Goal: Navigation & Orientation: Understand site structure

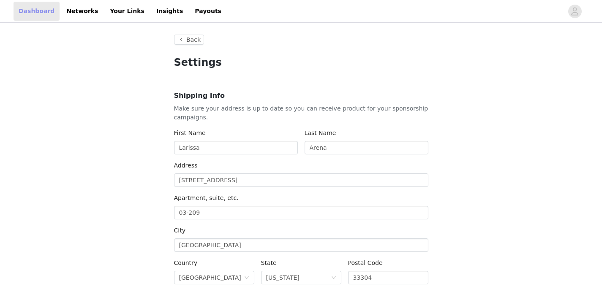
click at [35, 12] on link "Dashboard" at bounding box center [37, 11] width 46 height 19
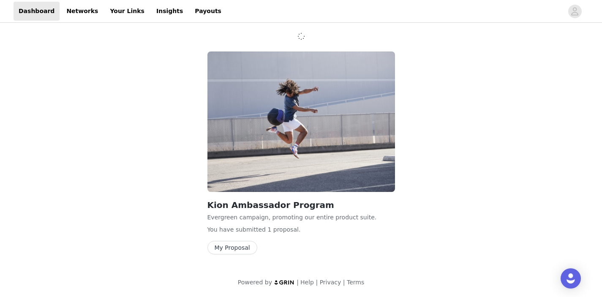
click at [301, 233] on p "You have submitted 1 proposal ." at bounding box center [301, 230] width 188 height 9
click at [329, 216] on p "Evergreen campaign, promoting our entire product suite." at bounding box center [301, 217] width 188 height 9
click at [272, 167] on img at bounding box center [301, 122] width 188 height 141
click at [131, 16] on link "Your Links" at bounding box center [127, 11] width 45 height 19
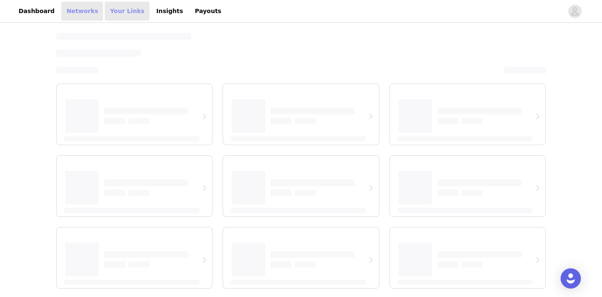
select select "12"
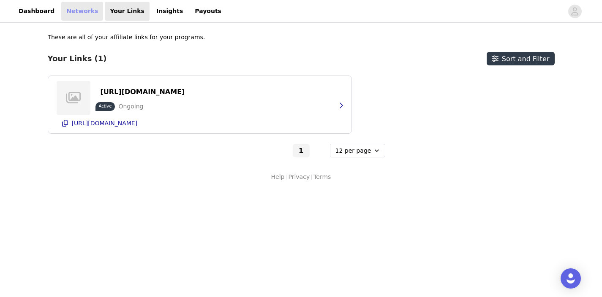
click at [76, 14] on link "Networks" at bounding box center [82, 11] width 42 height 19
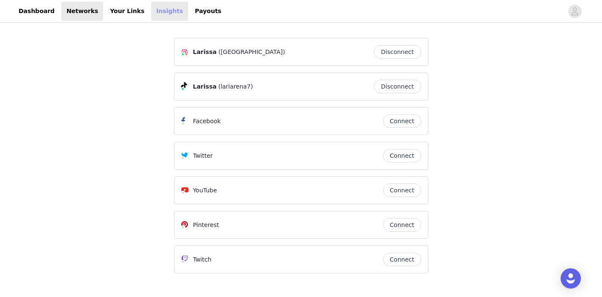
click at [151, 13] on link "Insights" at bounding box center [169, 11] width 37 height 19
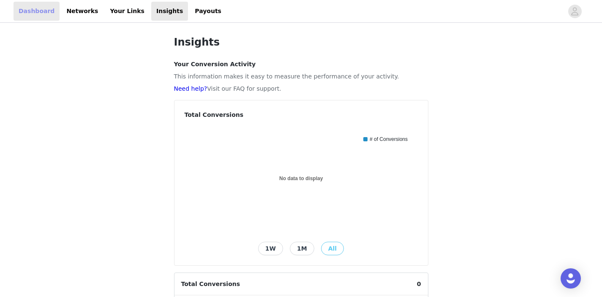
click at [37, 18] on link "Dashboard" at bounding box center [37, 11] width 46 height 19
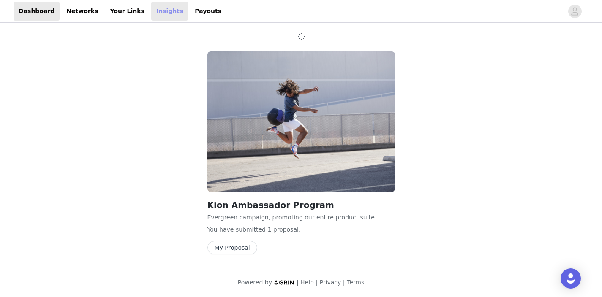
click at [151, 10] on link "Insights" at bounding box center [169, 11] width 37 height 19
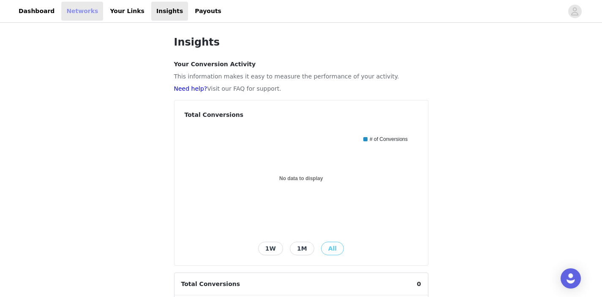
click at [84, 12] on link "Networks" at bounding box center [82, 11] width 42 height 19
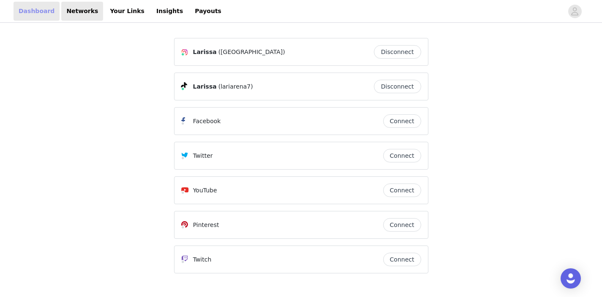
click at [53, 11] on link "Dashboard" at bounding box center [37, 11] width 46 height 19
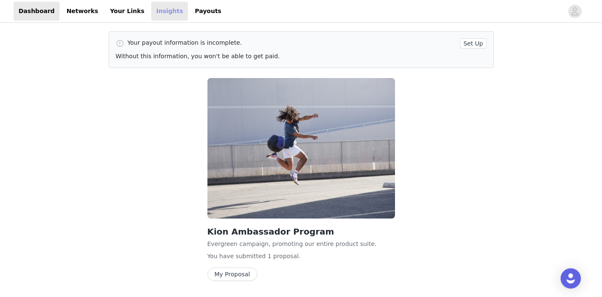
click at [160, 8] on link "Insights" at bounding box center [169, 11] width 37 height 19
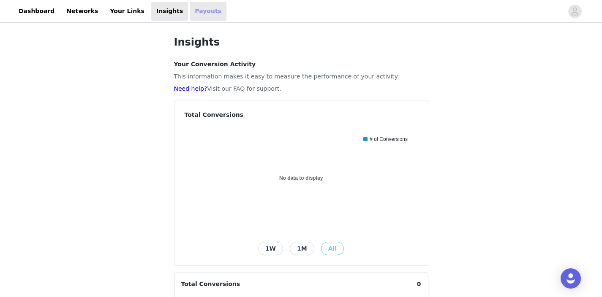
click at [190, 13] on link "Payouts" at bounding box center [208, 11] width 37 height 19
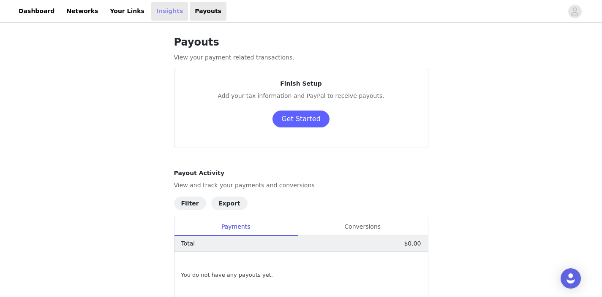
click at [161, 13] on link "Insights" at bounding box center [169, 11] width 37 height 19
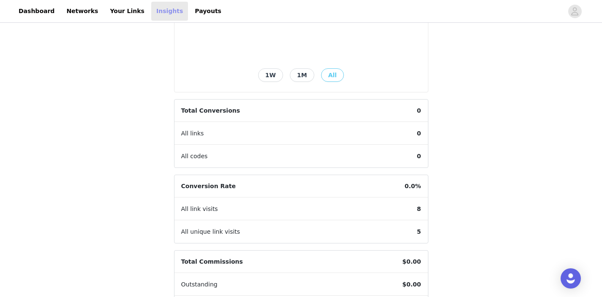
scroll to position [235, 0]
